Goal: Check status: Check status

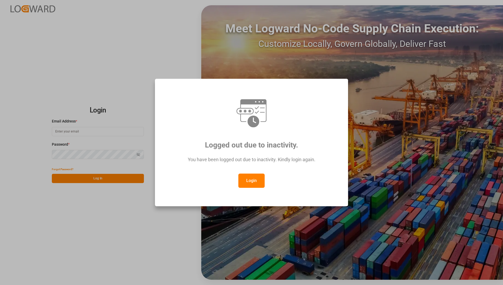
click at [262, 178] on button "Login" at bounding box center [251, 180] width 26 height 14
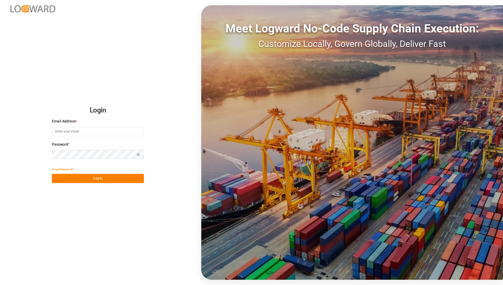
click at [92, 129] on input at bounding box center [98, 131] width 92 height 9
type input "[EMAIL_ADDRESS][PERSON_NAME][DOMAIN_NAME]"
click at [71, 207] on div "Login Email Address * [EMAIL_ADDRESS][PERSON_NAME][DOMAIN_NAME] Password * Show…" at bounding box center [251, 142] width 503 height 285
click at [73, 176] on button "Log In" at bounding box center [98, 178] width 92 height 9
click at [64, 213] on div "Login Email Address * [EMAIL_ADDRESS][PERSON_NAME][DOMAIN_NAME] Password * Show…" at bounding box center [251, 142] width 503 height 285
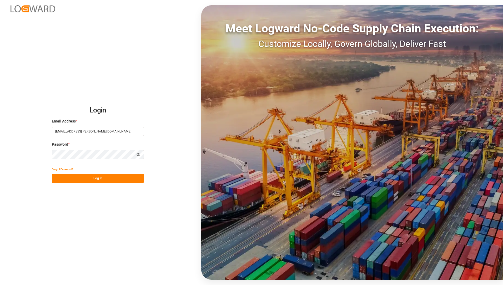
click at [81, 179] on button "Log In" at bounding box center [98, 178] width 92 height 9
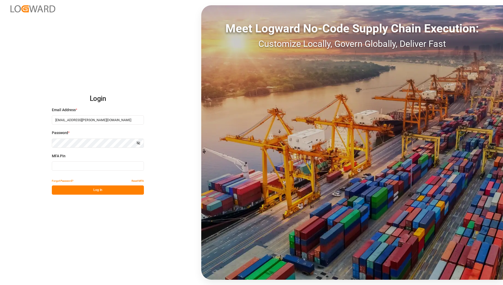
click at [88, 166] on input at bounding box center [98, 165] width 92 height 9
type input "734031"
click at [97, 189] on button "Log In" at bounding box center [98, 189] width 92 height 9
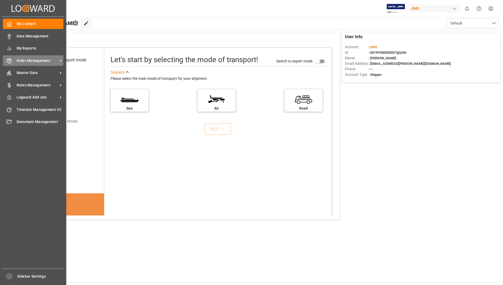
click at [38, 60] on span "Order Management" at bounding box center [38, 61] width 42 height 6
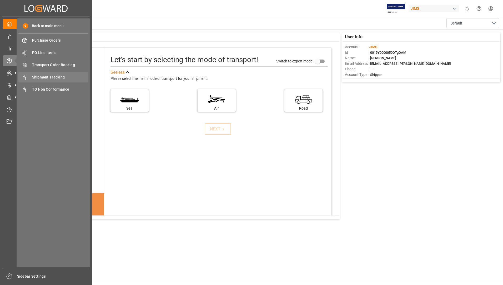
click at [51, 78] on span "Shipment Tracking" at bounding box center [60, 77] width 57 height 6
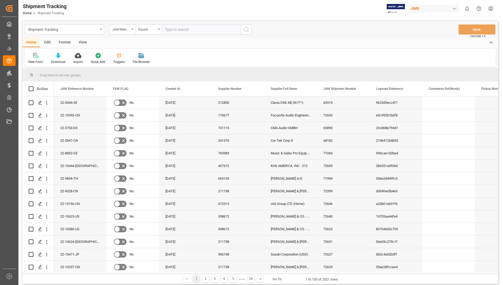
click at [175, 30] on input "text" at bounding box center [201, 29] width 79 height 10
type input "22-9504-cn"
click at [247, 32] on icon "search button" at bounding box center [246, 29] width 6 height 6
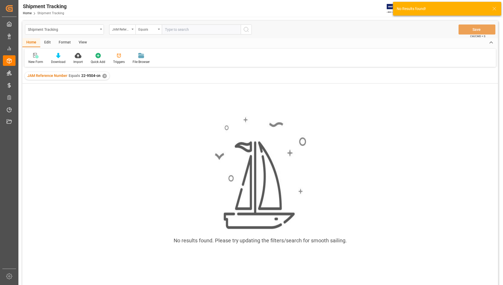
click at [105, 76] on div "✕" at bounding box center [104, 76] width 4 height 4
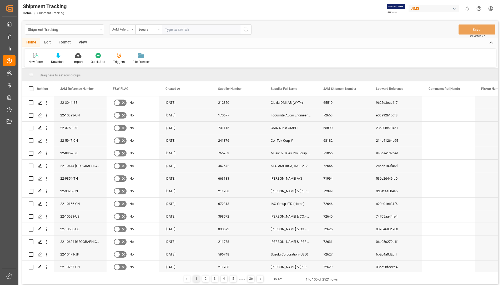
click at [130, 28] on div "JAM Reference Number" at bounding box center [121, 29] width 18 height 6
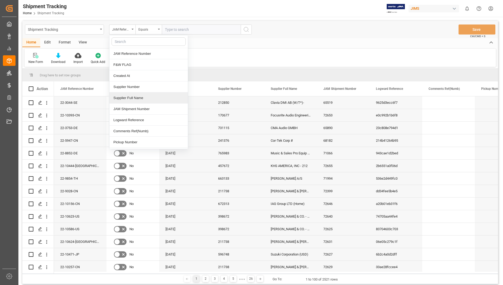
click at [134, 98] on div "Supplier Full Name" at bounding box center [149, 97] width 78 height 11
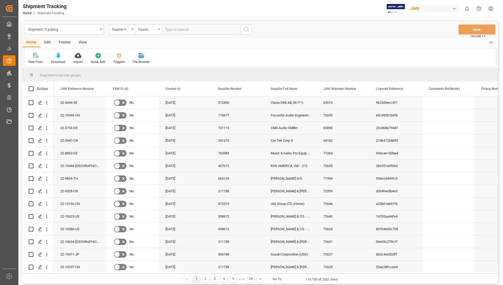
click at [169, 30] on input "text" at bounding box center [201, 29] width 79 height 10
type input "z"
type input "[PERSON_NAME] [PERSON_NAME] TECH LTD"
click at [250, 29] on button "search button" at bounding box center [246, 29] width 11 height 10
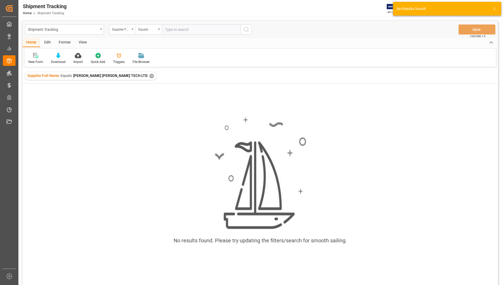
click at [150, 77] on div "✕" at bounding box center [152, 76] width 4 height 4
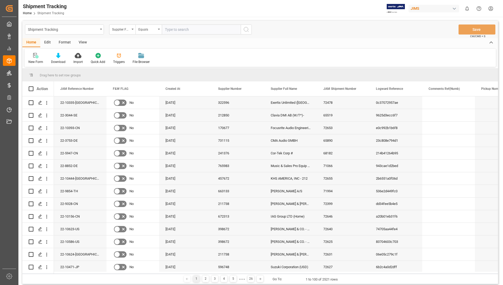
click at [176, 30] on input "text" at bounding box center [201, 29] width 79 height 10
type input "[PERSON_NAME]"
click at [247, 28] on icon "search button" at bounding box center [246, 29] width 6 height 6
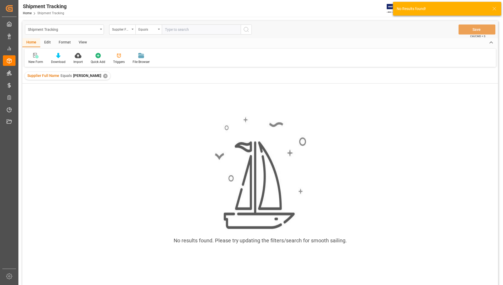
click at [107, 75] on div "✕" at bounding box center [105, 76] width 4 height 4
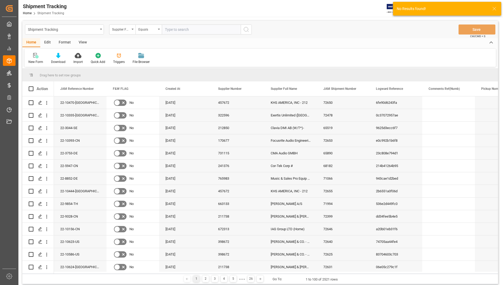
click at [180, 32] on input "text" at bounding box center [201, 29] width 79 height 10
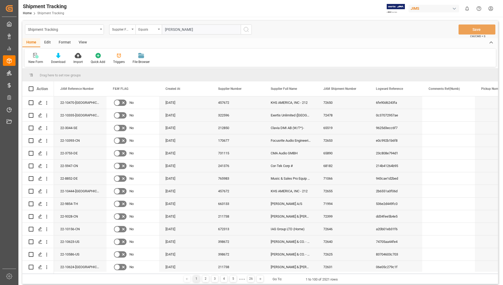
type input "[PERSON_NAME]"
click at [247, 27] on icon "search button" at bounding box center [246, 29] width 6 height 6
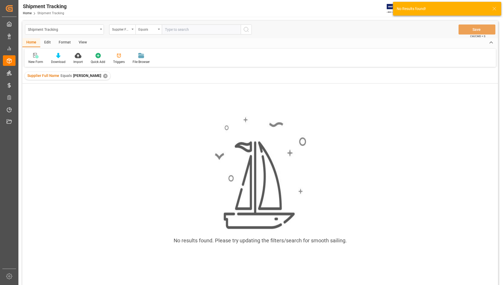
click at [103, 76] on div "✕" at bounding box center [105, 76] width 4 height 4
